Goal: Information Seeking & Learning: Learn about a topic

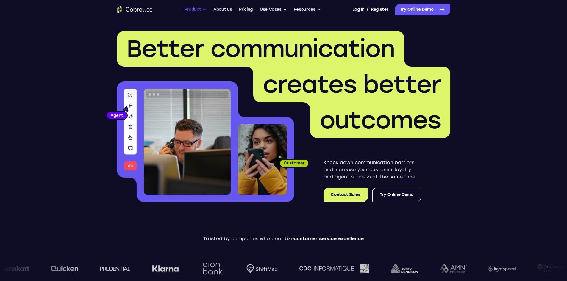
click at [191, 11] on button "Product" at bounding box center [196, 10] width 22 height 12
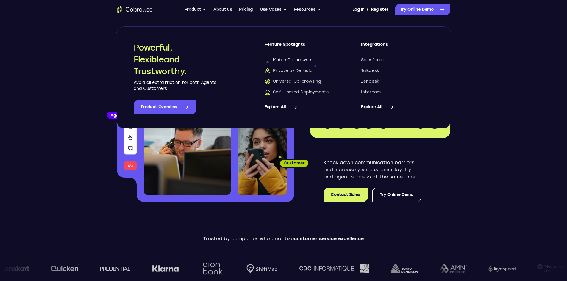
click at [298, 60] on span "Mobile Co-browse" at bounding box center [288, 60] width 46 height 6
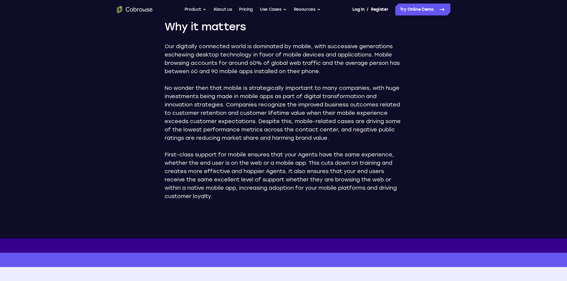
scroll to position [328, 0]
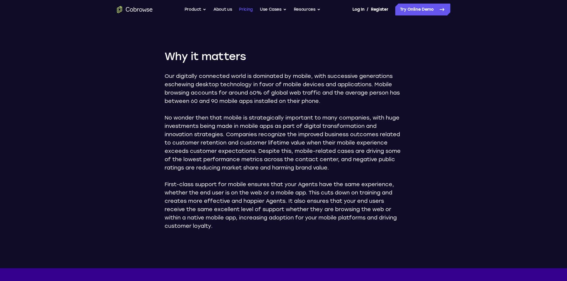
click at [245, 7] on link "Pricing" at bounding box center [246, 10] width 14 height 12
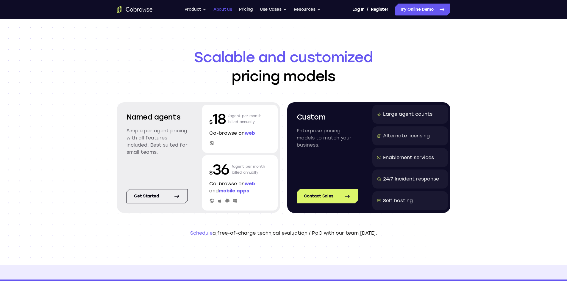
click at [221, 10] on link "About us" at bounding box center [223, 10] width 18 height 12
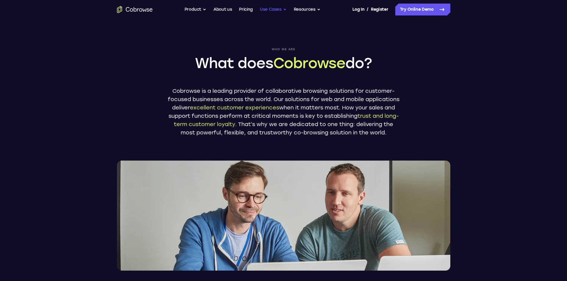
click at [272, 9] on button "Use Cases" at bounding box center [273, 10] width 27 height 12
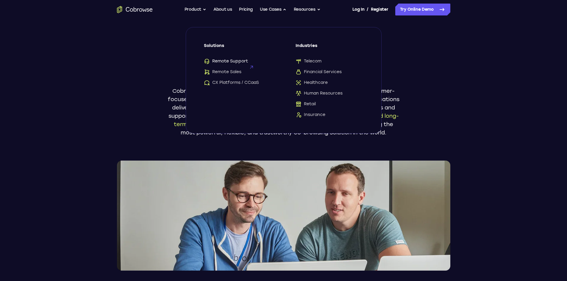
click at [237, 60] on span "Remote Support" at bounding box center [226, 61] width 44 height 6
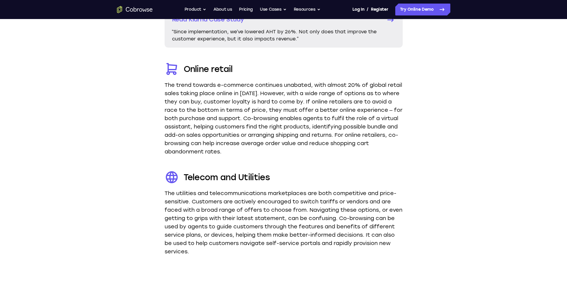
scroll to position [1220, 0]
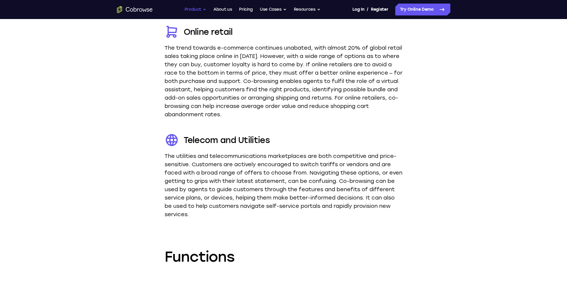
click at [196, 8] on button "Product" at bounding box center [196, 10] width 22 height 12
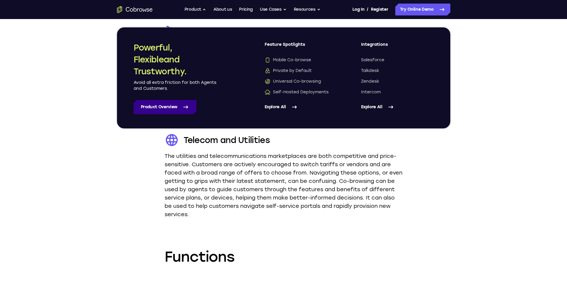
click at [180, 107] on link "Product Overview" at bounding box center [165, 107] width 63 height 14
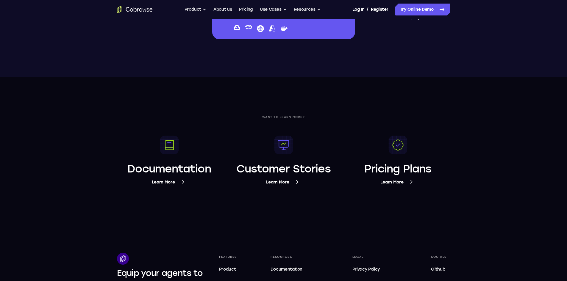
scroll to position [2234, 0]
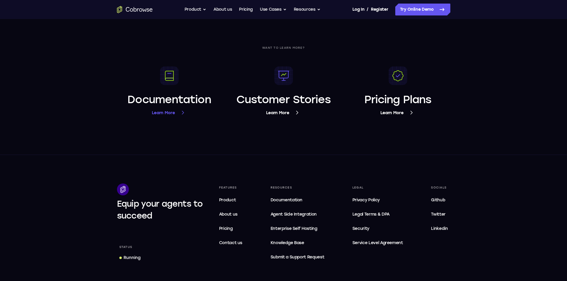
click at [173, 105] on h3 "Documentation" at bounding box center [168, 100] width 83 height 14
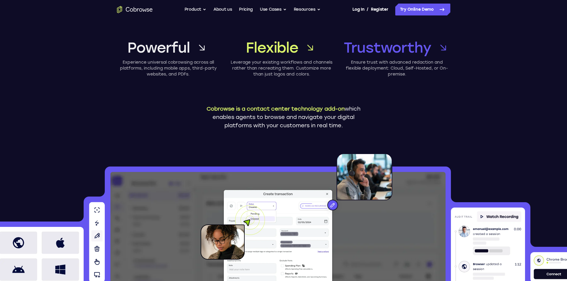
scroll to position [0, 0]
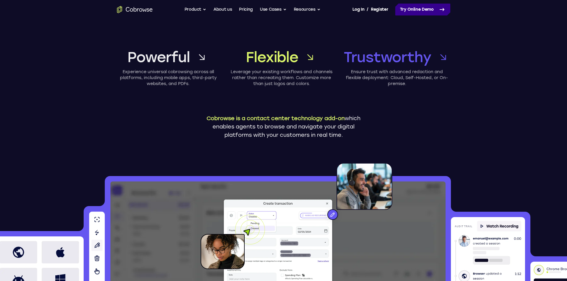
click at [424, 10] on link "Try Online Demo" at bounding box center [422, 10] width 55 height 12
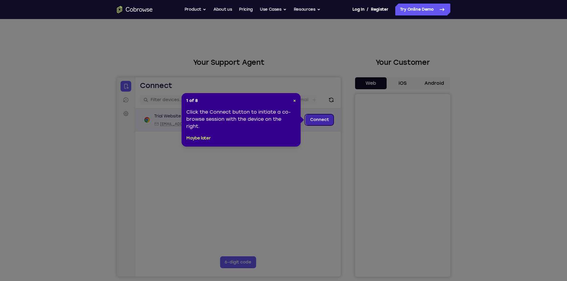
click at [320, 120] on link "Connect" at bounding box center [319, 120] width 28 height 11
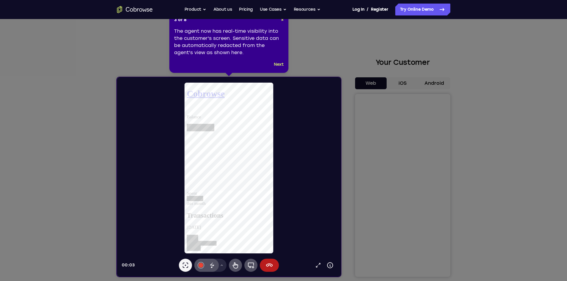
click at [282, 19] on span "×" at bounding box center [282, 19] width 3 height 5
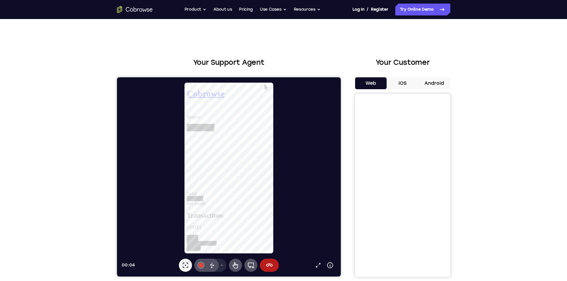
click at [437, 82] on button "Android" at bounding box center [435, 83] width 32 height 12
click at [406, 84] on button "iOS" at bounding box center [403, 83] width 32 height 12
click at [233, 265] on icon at bounding box center [235, 265] width 7 height 7
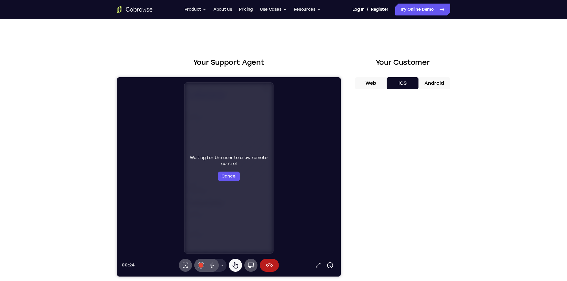
click at [373, 86] on button "Web" at bounding box center [371, 83] width 32 height 12
drag, startPoint x: 395, startPoint y: 84, endPoint x: 403, endPoint y: 84, distance: 7.8
click at [396, 84] on button "iOS" at bounding box center [403, 83] width 32 height 12
drag, startPoint x: 263, startPoint y: 262, endPoint x: 266, endPoint y: 264, distance: 3.1
click at [263, 262] on button "End session" at bounding box center [269, 265] width 19 height 13
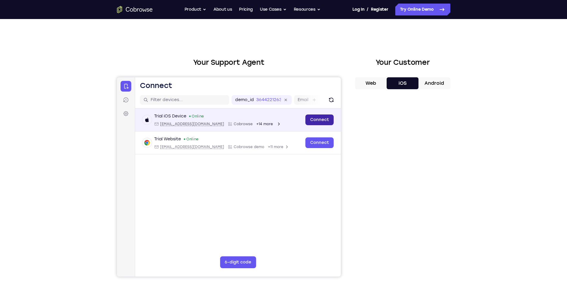
click at [310, 118] on link "Connect" at bounding box center [319, 120] width 28 height 11
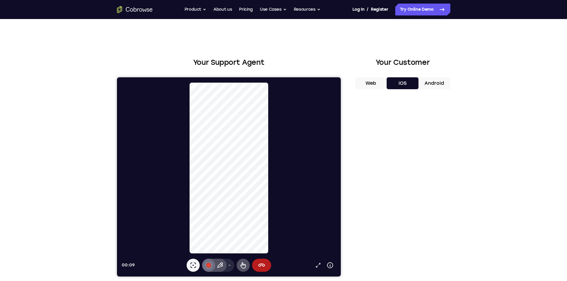
click at [210, 267] on div at bounding box center [208, 265] width 5 height 5
click at [219, 266] on icon at bounding box center [219, 265] width 7 height 7
click at [245, 266] on icon at bounding box center [242, 265] width 7 height 7
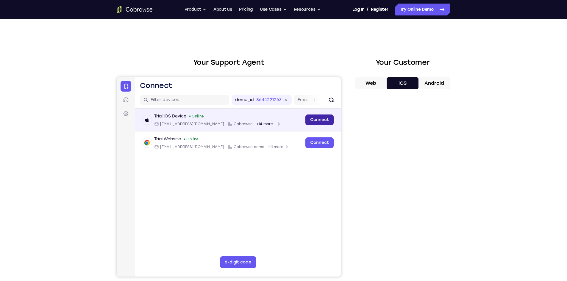
click at [313, 120] on link "Connect" at bounding box center [319, 120] width 28 height 11
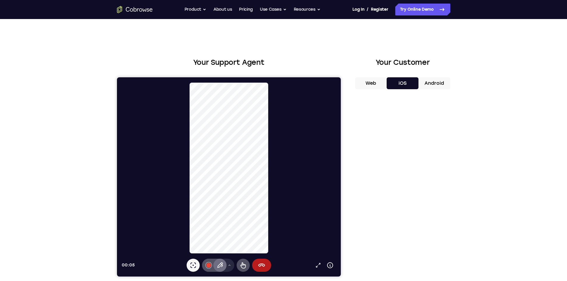
click at [220, 265] on icon at bounding box center [219, 265] width 7 height 7
click at [244, 268] on icon at bounding box center [242, 266] width 5 height 6
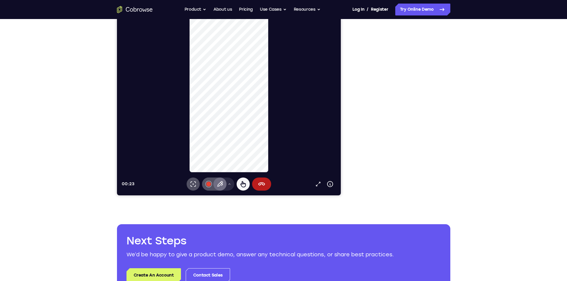
scroll to position [30, 0]
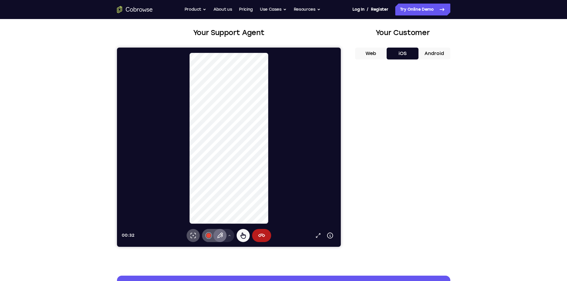
click at [222, 237] on icon at bounding box center [221, 236] width 3 height 4
click at [259, 235] on icon at bounding box center [261, 235] width 7 height 3
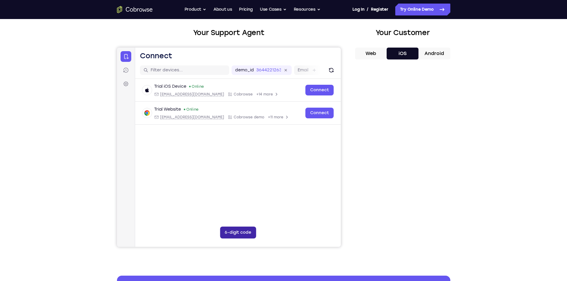
click at [237, 233] on button "6-digit code" at bounding box center [238, 233] width 36 height 12
type input "9"
type input "1"
type input "9"
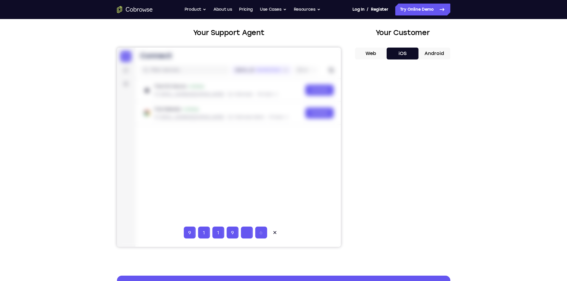
type input "1"
click at [274, 231] on icon at bounding box center [275, 233] width 6 height 6
click at [124, 70] on icon at bounding box center [126, 70] width 6 height 6
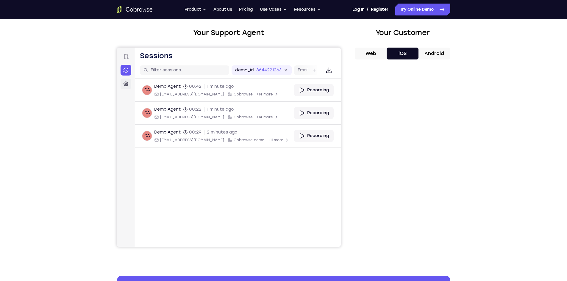
click at [127, 83] on icon at bounding box center [126, 84] width 6 height 6
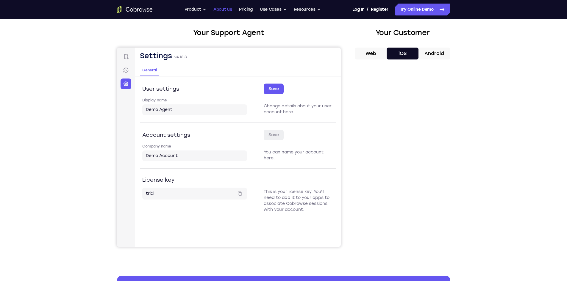
click at [225, 10] on link "About us" at bounding box center [223, 10] width 18 height 12
click at [248, 10] on link "Pricing" at bounding box center [246, 10] width 14 height 12
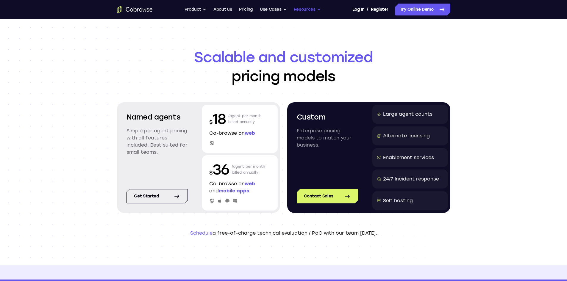
click at [303, 8] on button "Resources" at bounding box center [307, 10] width 27 height 12
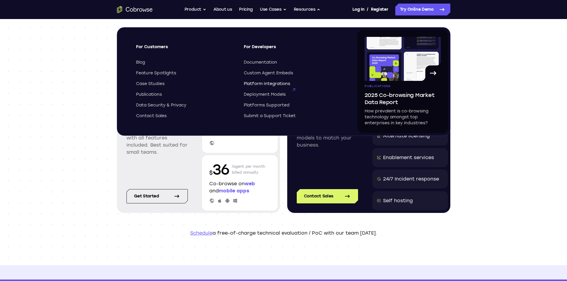
click at [269, 82] on span "Platform Integrations" at bounding box center [267, 84] width 46 height 6
click at [90, 91] on div "Scalable and customized pricing models Named agents Simple per agent pricing wi…" at bounding box center [283, 142] width 567 height 247
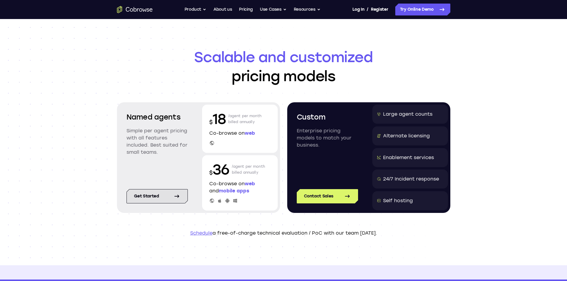
click at [148, 195] on link "Get started" at bounding box center [157, 196] width 61 height 14
click at [422, 9] on link "Try Online Demo" at bounding box center [422, 10] width 55 height 12
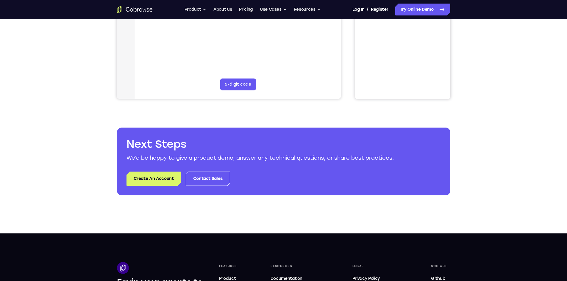
scroll to position [179, 0]
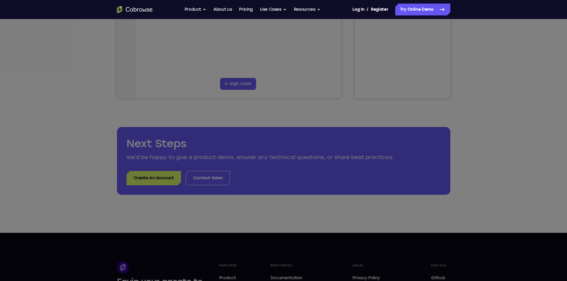
click at [155, 177] on icon at bounding box center [286, 108] width 572 height 345
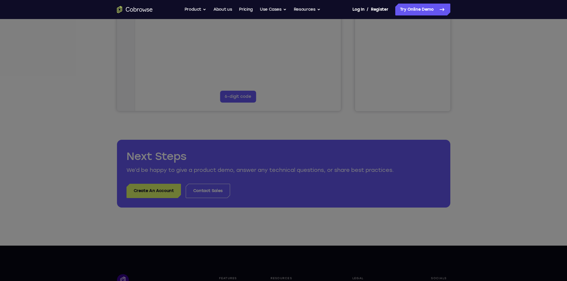
scroll to position [0, 0]
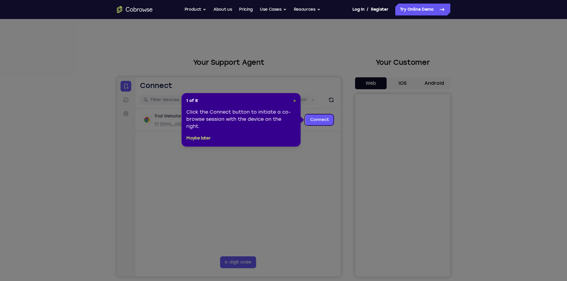
drag, startPoint x: 295, startPoint y: 102, endPoint x: 178, endPoint y: 25, distance: 140.5
click at [295, 102] on span "×" at bounding box center [294, 100] width 3 height 5
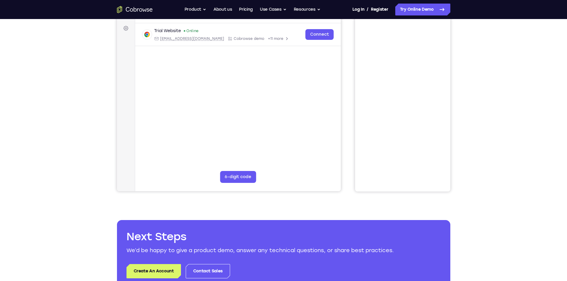
scroll to position [149, 0]
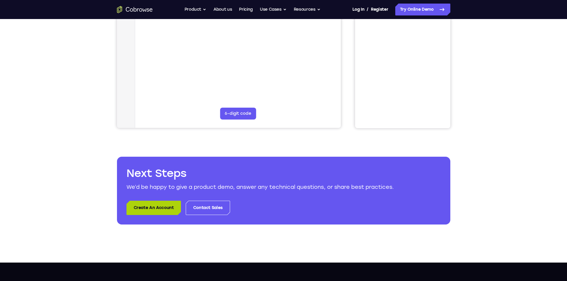
click at [149, 207] on link "Create An Account" at bounding box center [154, 208] width 54 height 14
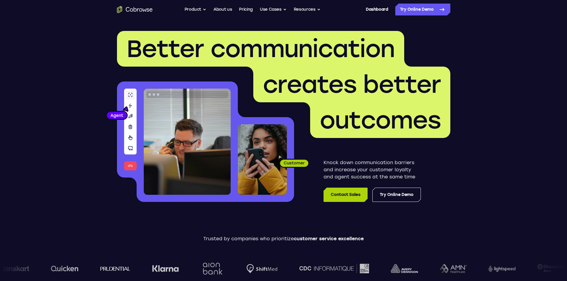
click at [347, 193] on link "Contact Sales" at bounding box center [346, 195] width 44 height 14
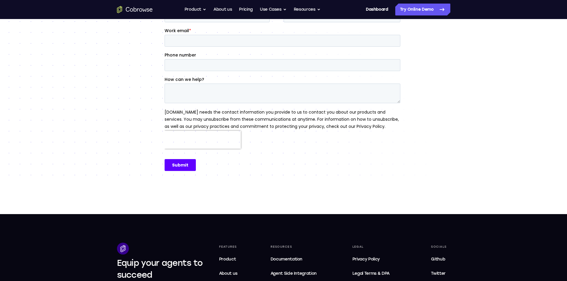
scroll to position [179, 0]
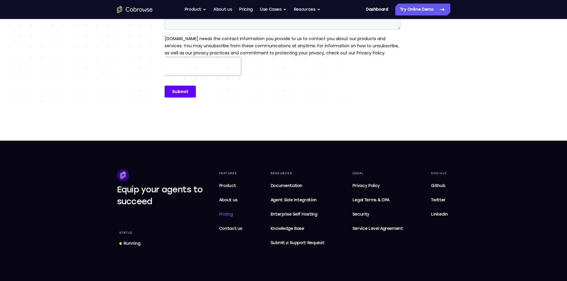
click at [228, 214] on span "Pricing" at bounding box center [226, 214] width 14 height 5
click at [233, 227] on span "Contact us" at bounding box center [231, 228] width 24 height 5
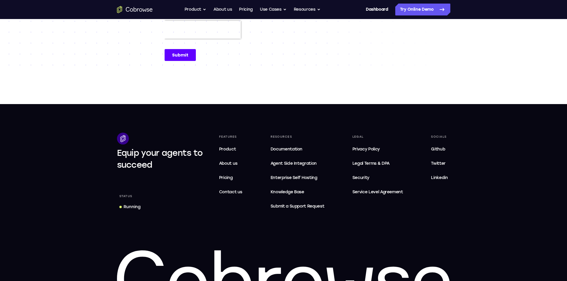
scroll to position [242, 0]
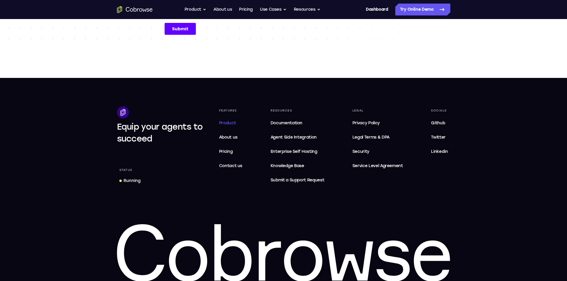
click at [228, 123] on span "Product" at bounding box center [227, 123] width 17 height 5
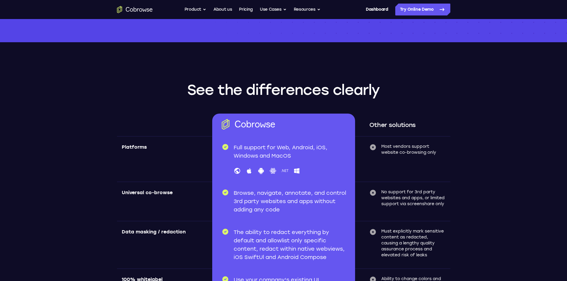
scroll to position [1757, 0]
